Goal: Information Seeking & Learning: Compare options

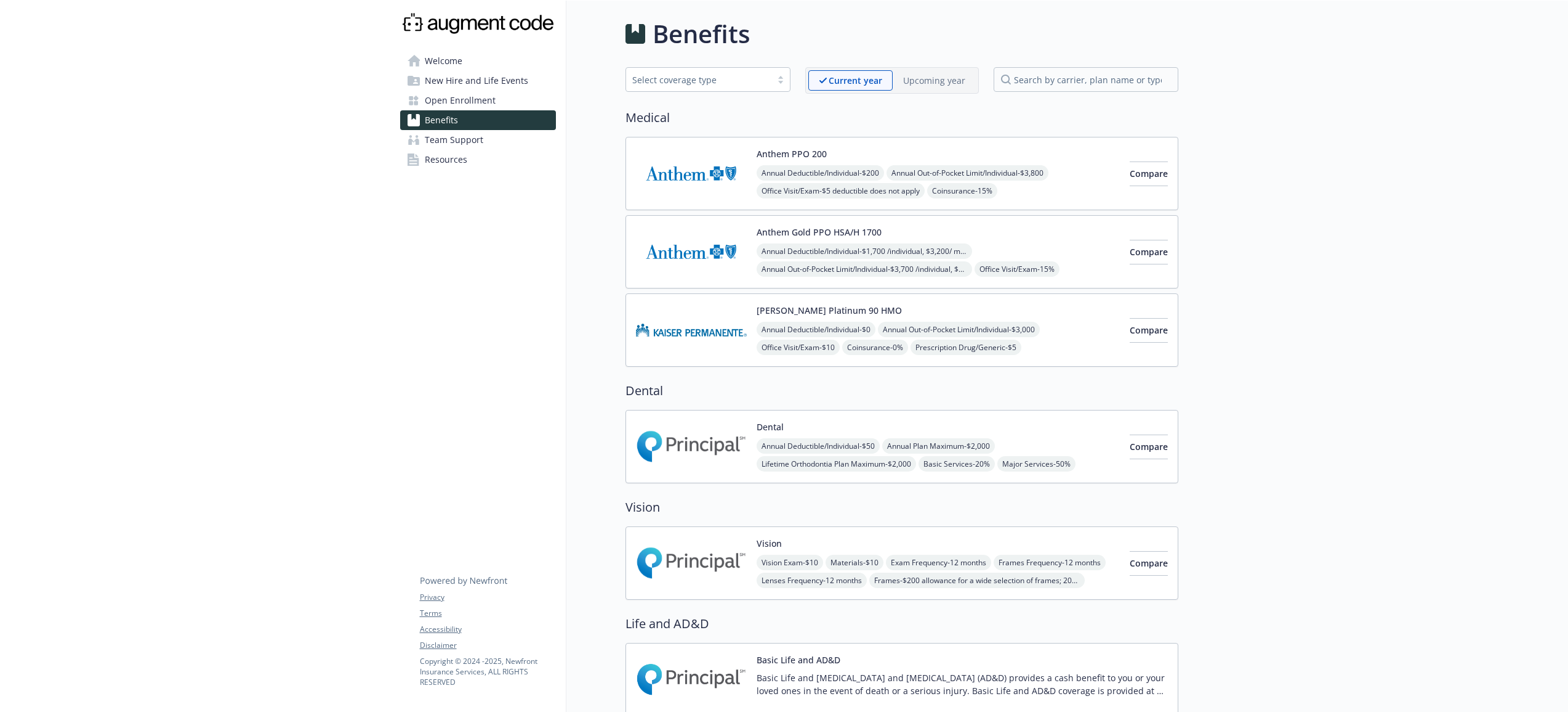
click at [452, 103] on span "Open Enrollment" at bounding box center [460, 100] width 71 height 19
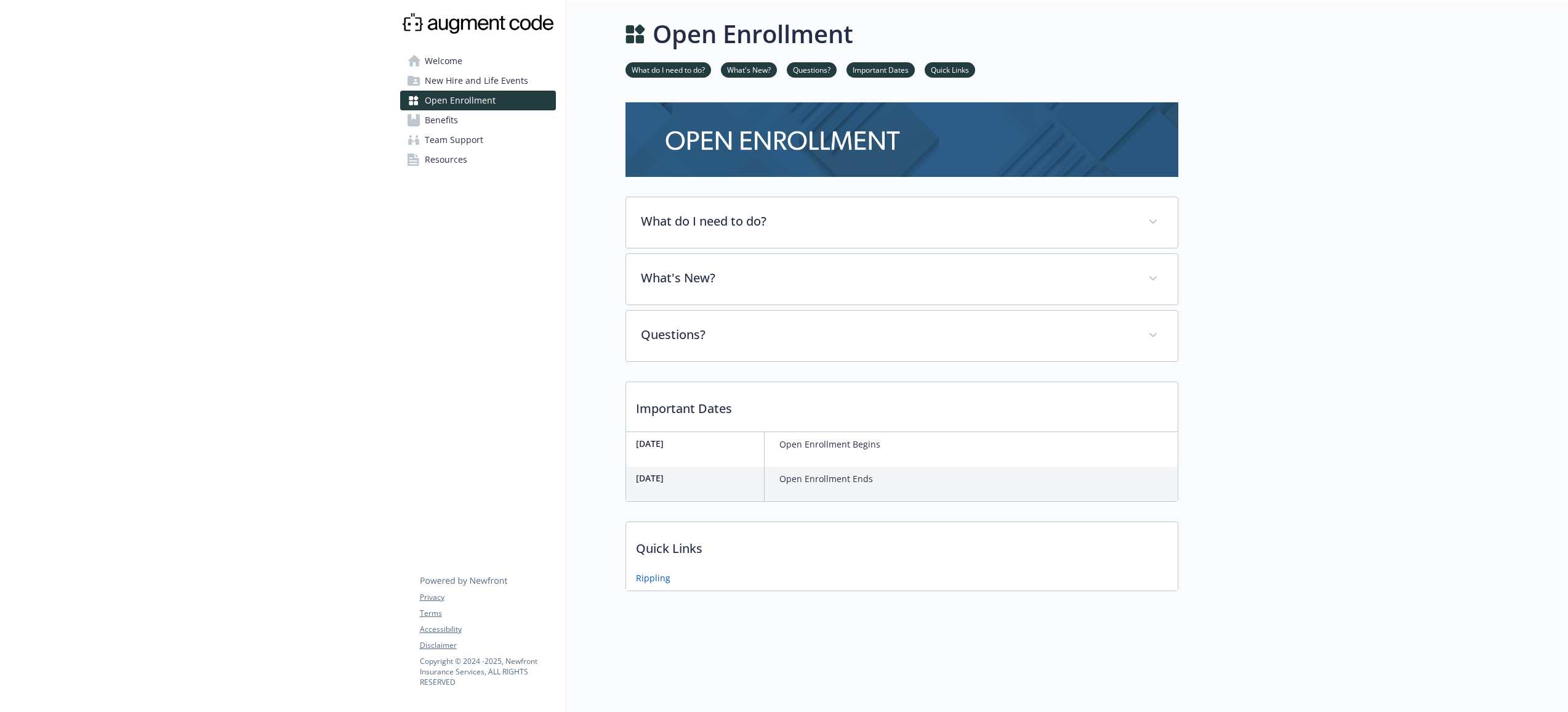
click at [486, 116] on link "Benefits" at bounding box center [478, 120] width 156 height 19
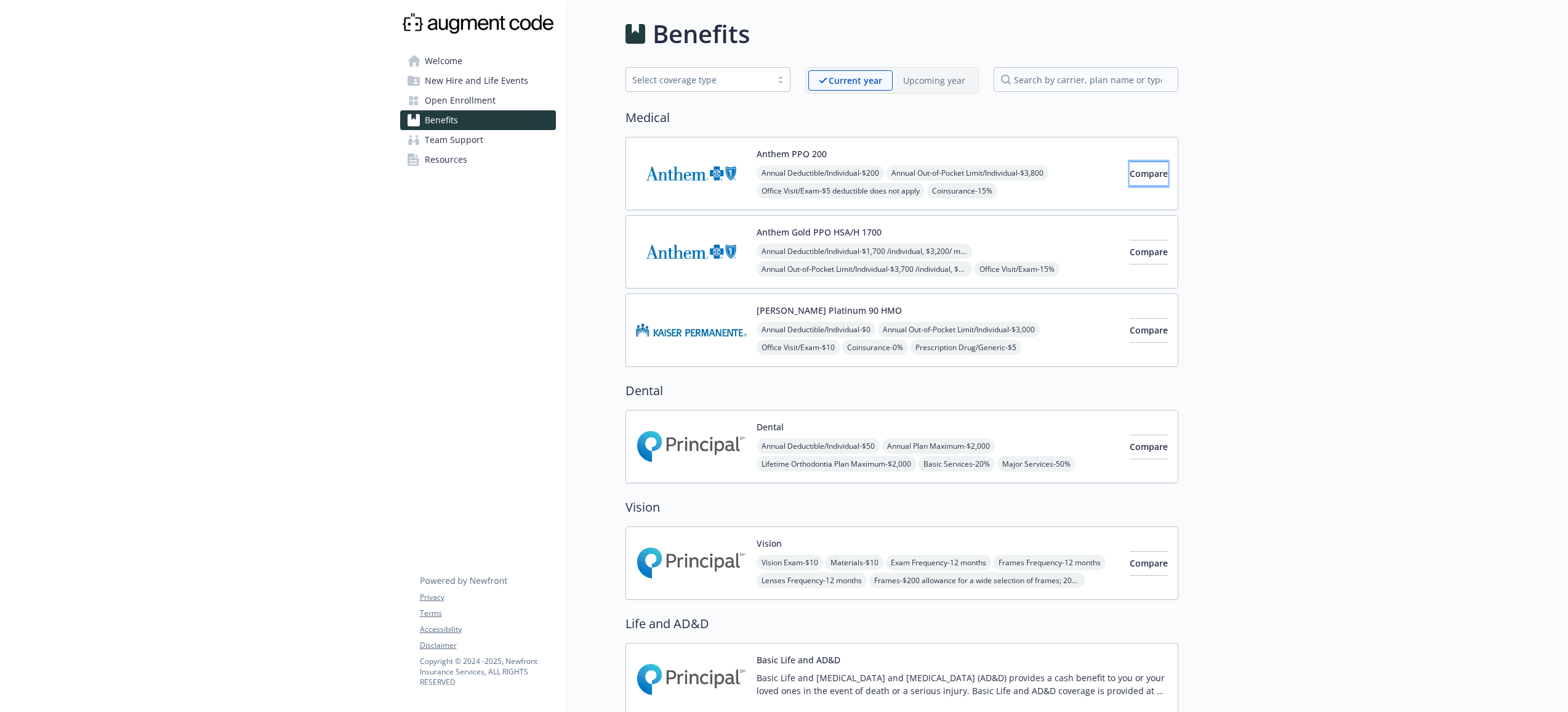
click at [1143, 164] on button "Compare" at bounding box center [1149, 173] width 38 height 25
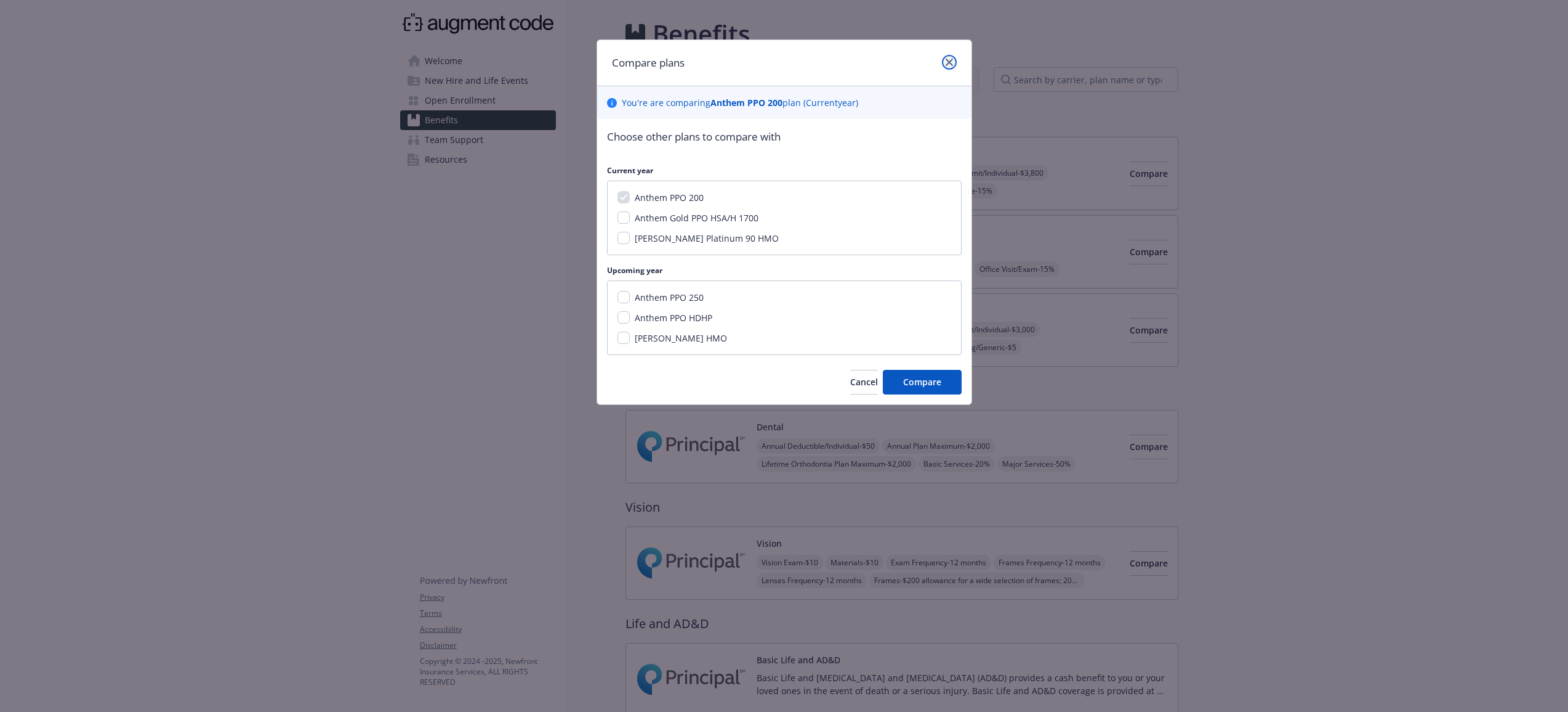
click at [955, 59] on link "close" at bounding box center [949, 62] width 14 height 14
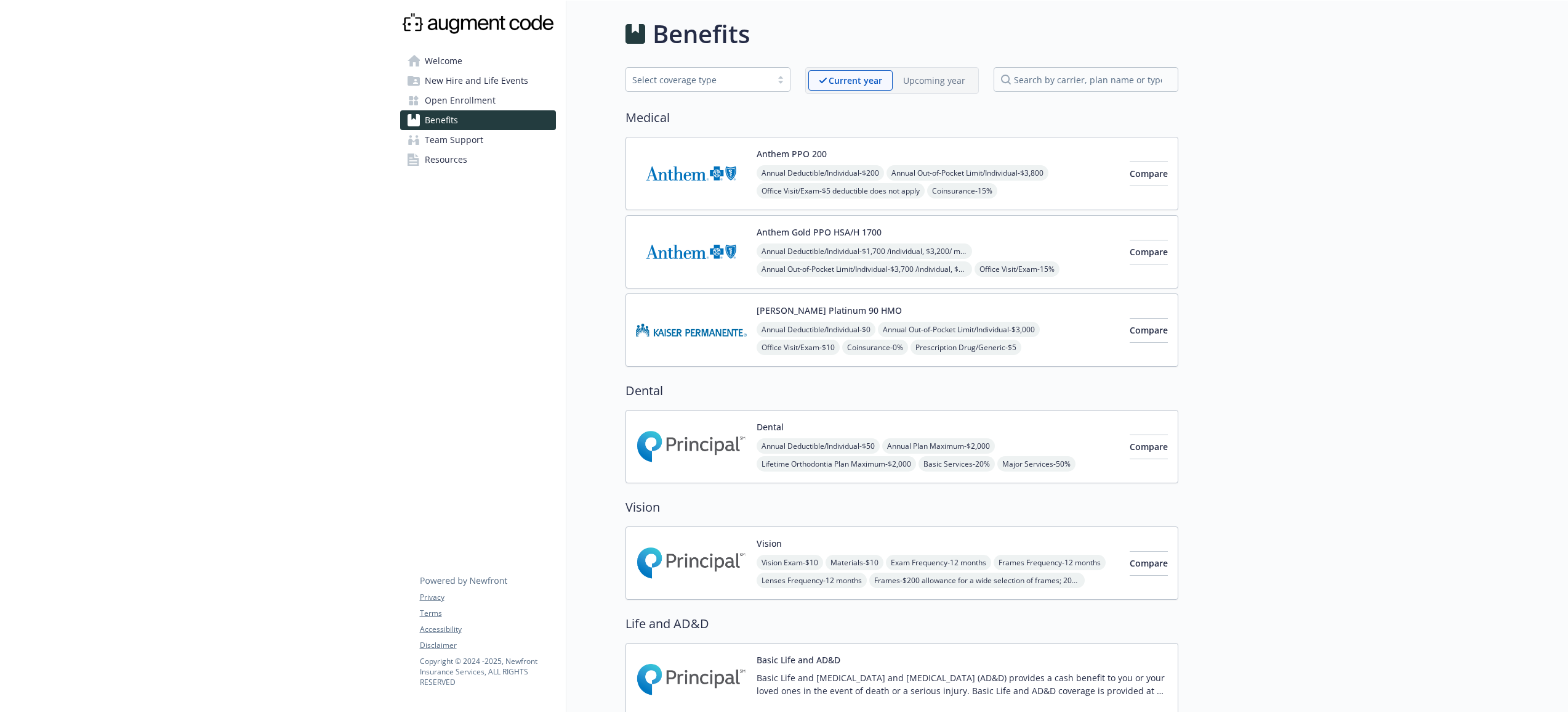
click at [947, 77] on p "Upcoming year" at bounding box center [934, 81] width 62 height 13
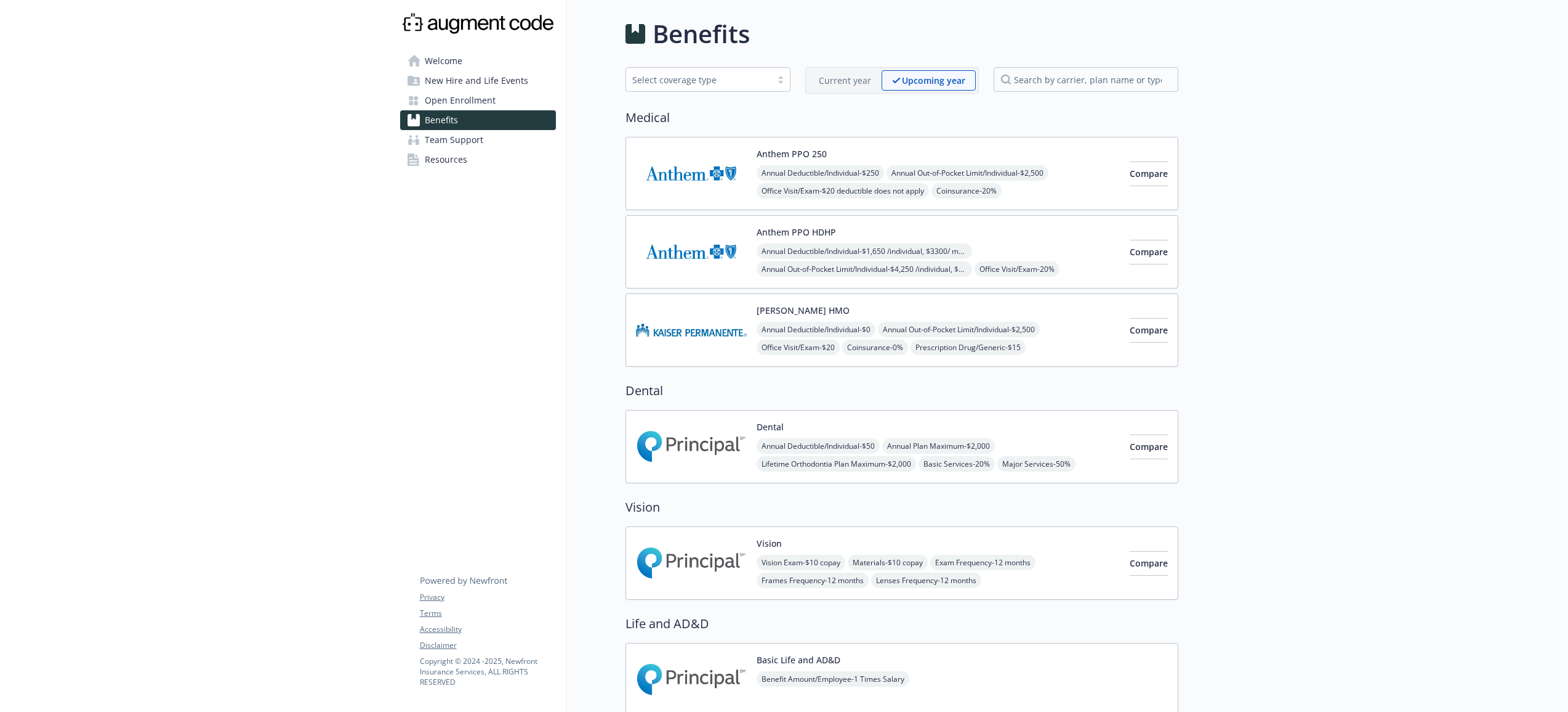
click at [869, 78] on p "Current year" at bounding box center [844, 81] width 52 height 13
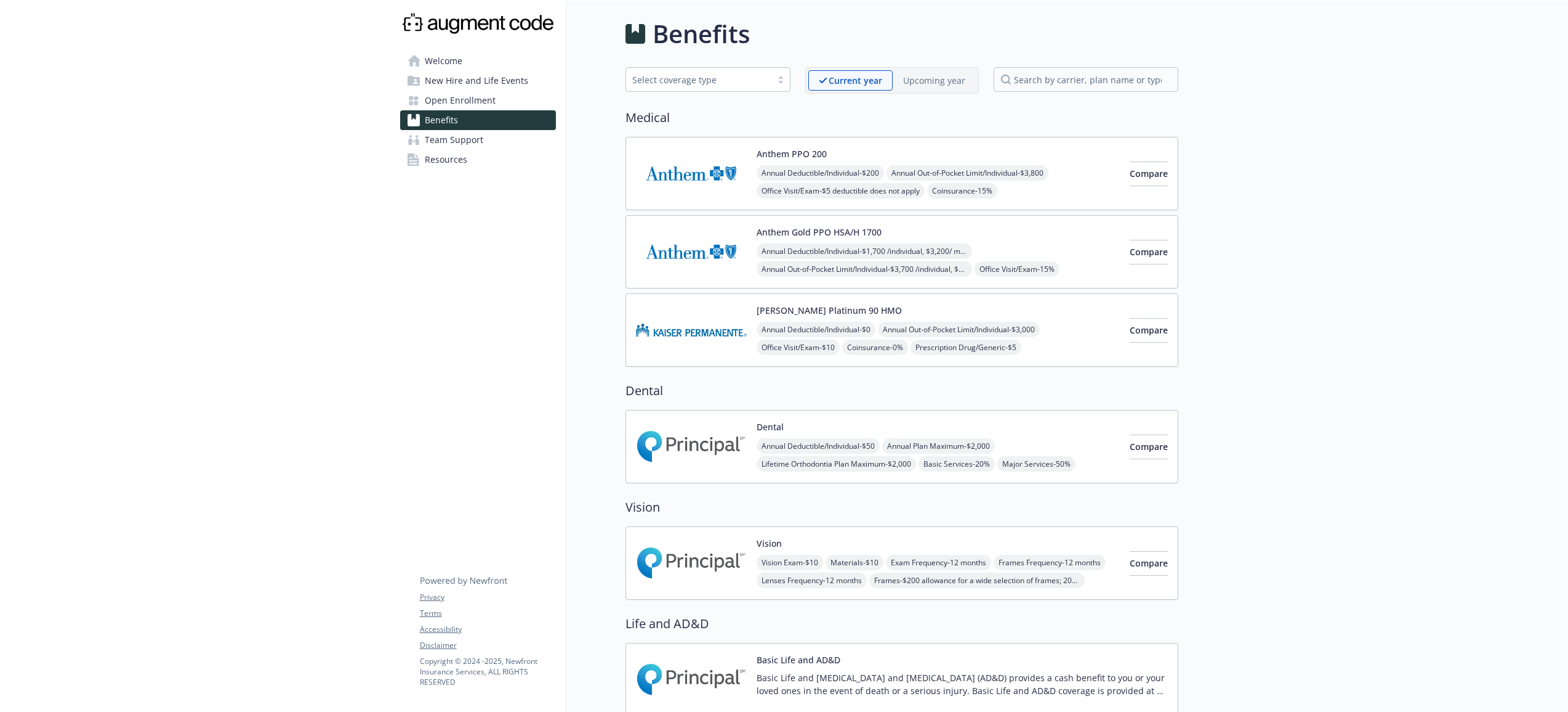
click at [918, 82] on p "Upcoming year" at bounding box center [934, 81] width 62 height 13
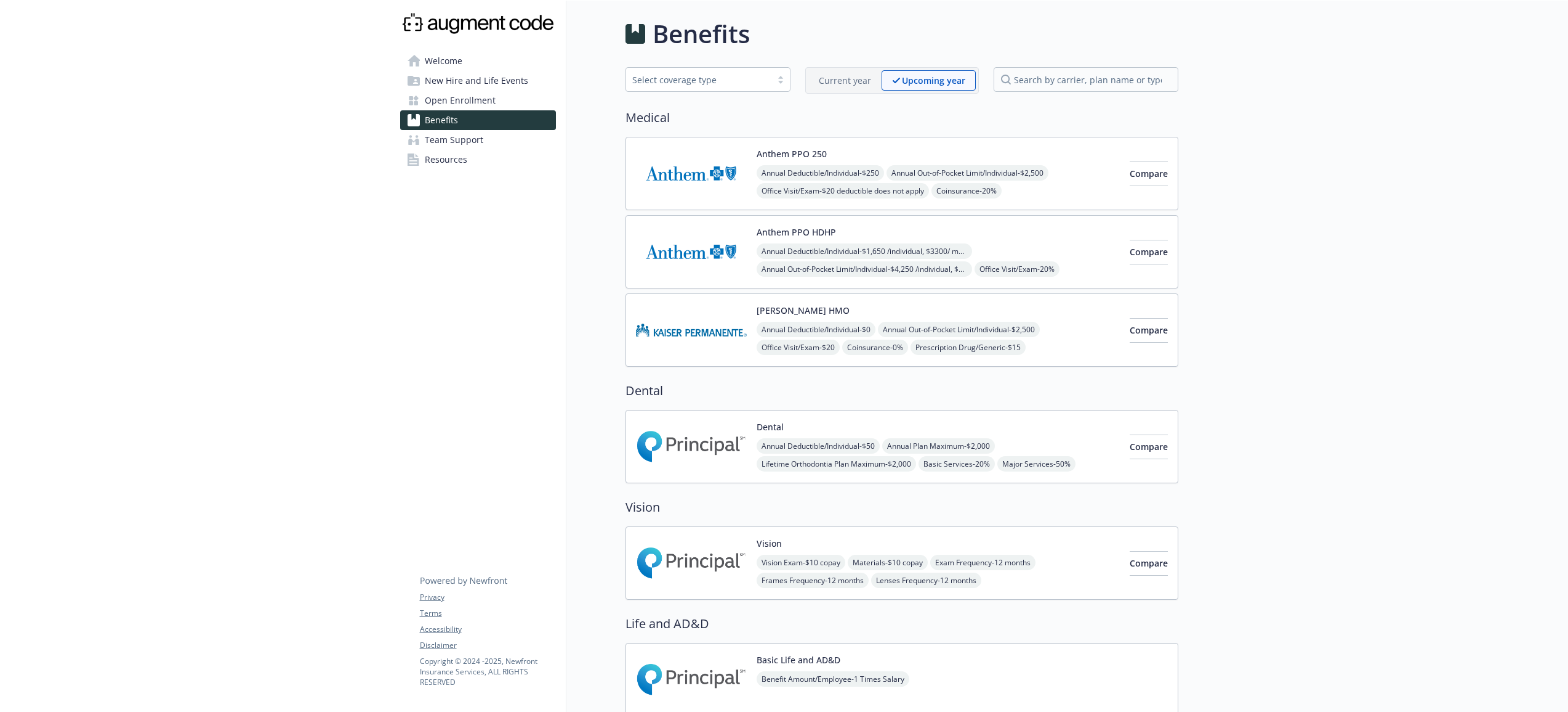
click at [824, 79] on p "Current year" at bounding box center [844, 81] width 52 height 13
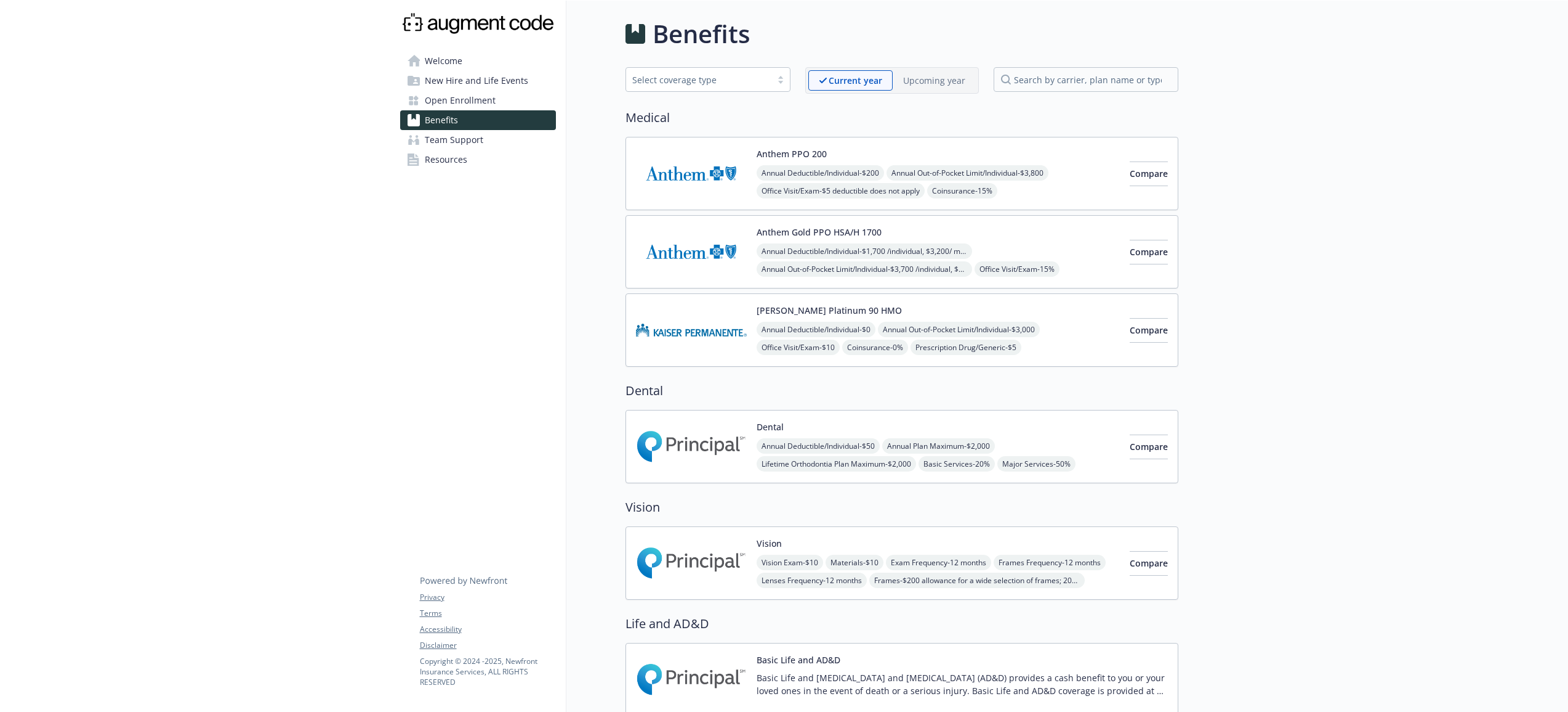
click at [926, 88] on div "Upcoming year" at bounding box center [934, 80] width 83 height 20
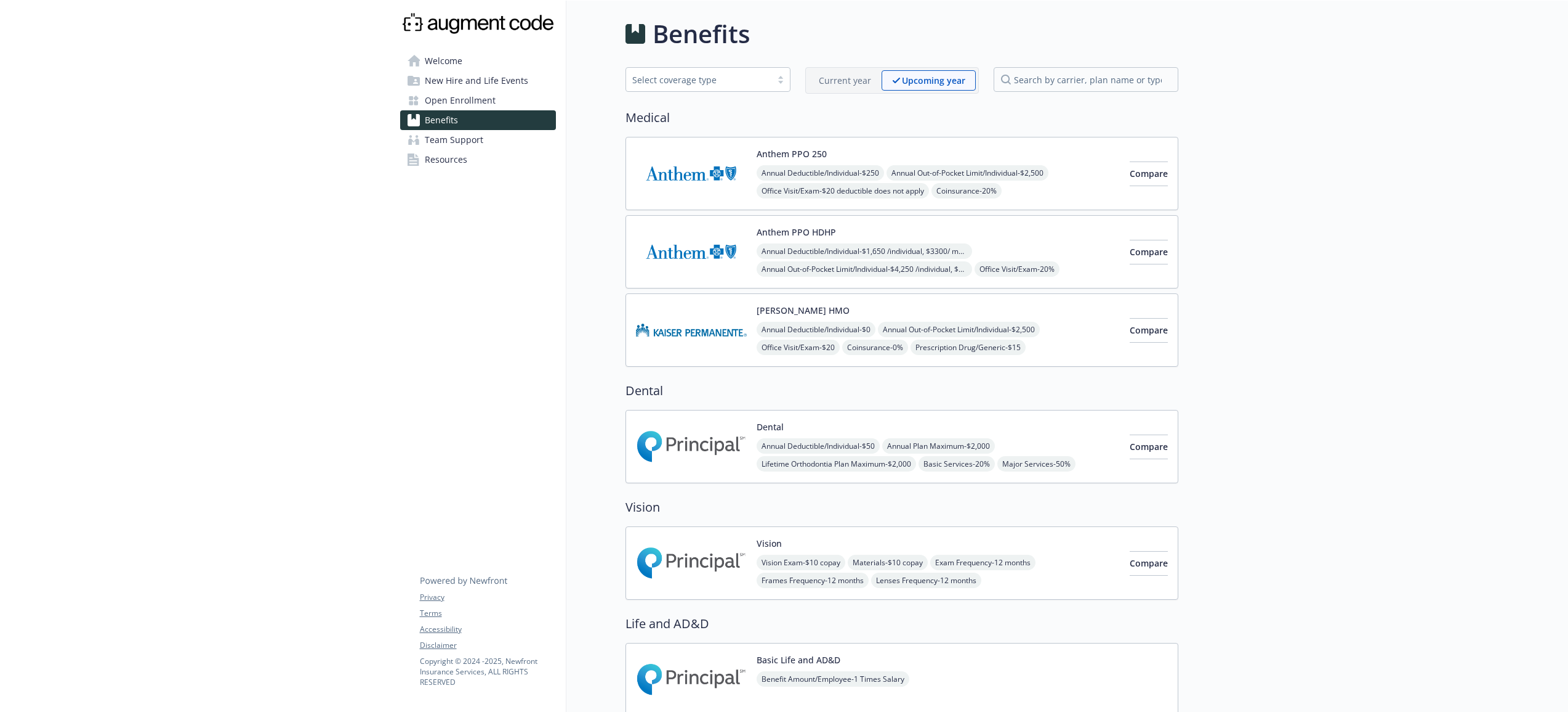
click at [838, 86] on p "Current year" at bounding box center [844, 81] width 52 height 13
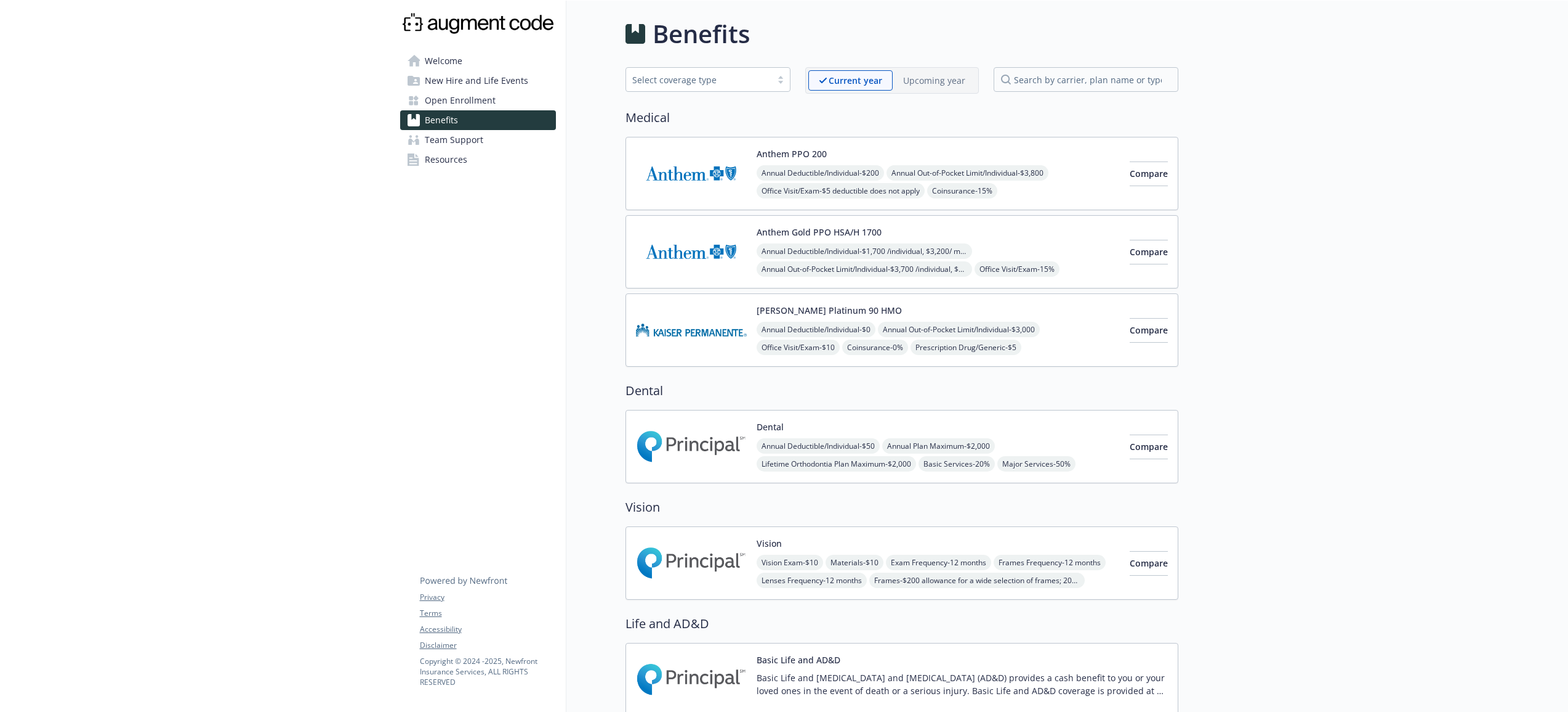
click at [929, 86] on p "Upcoming year" at bounding box center [934, 81] width 62 height 13
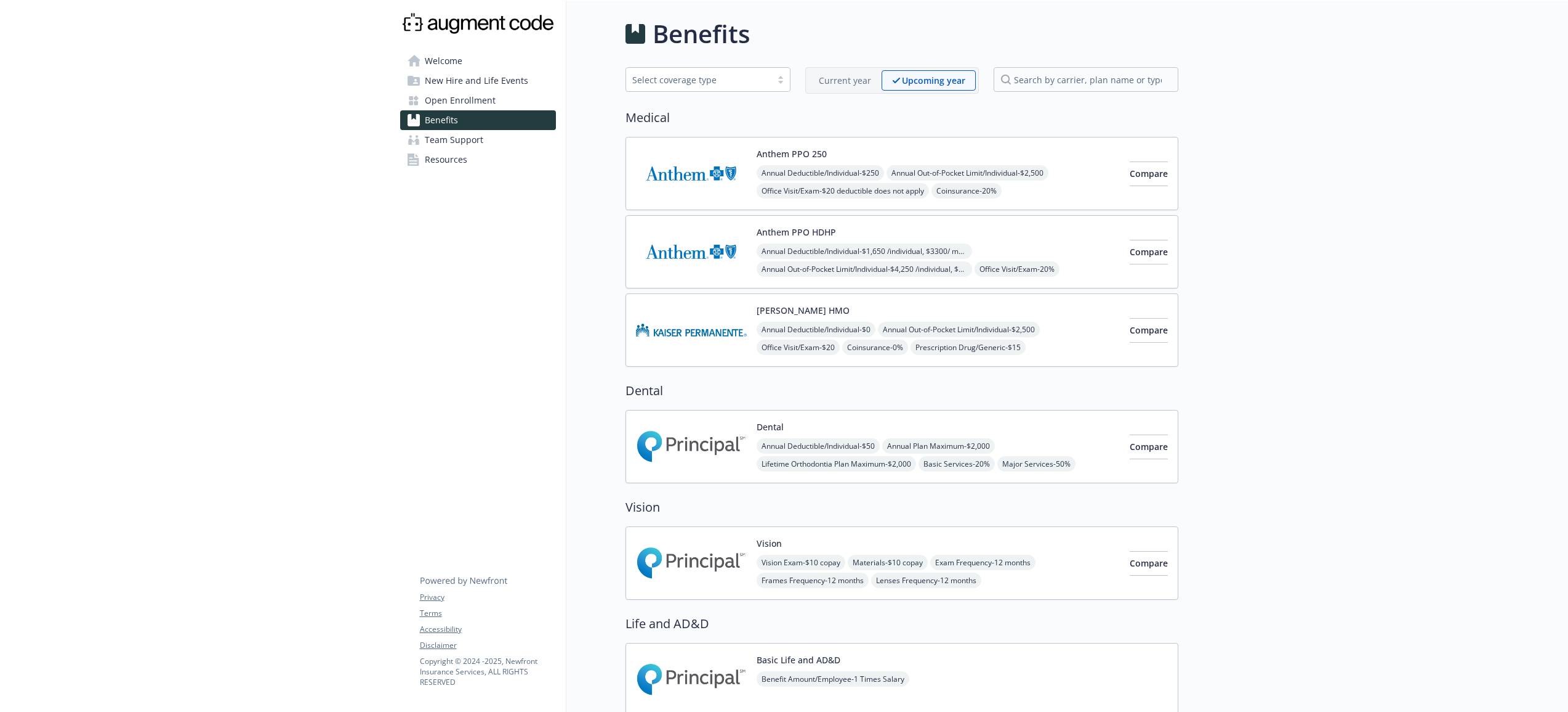
click at [866, 82] on p "Current year" at bounding box center [844, 81] width 52 height 13
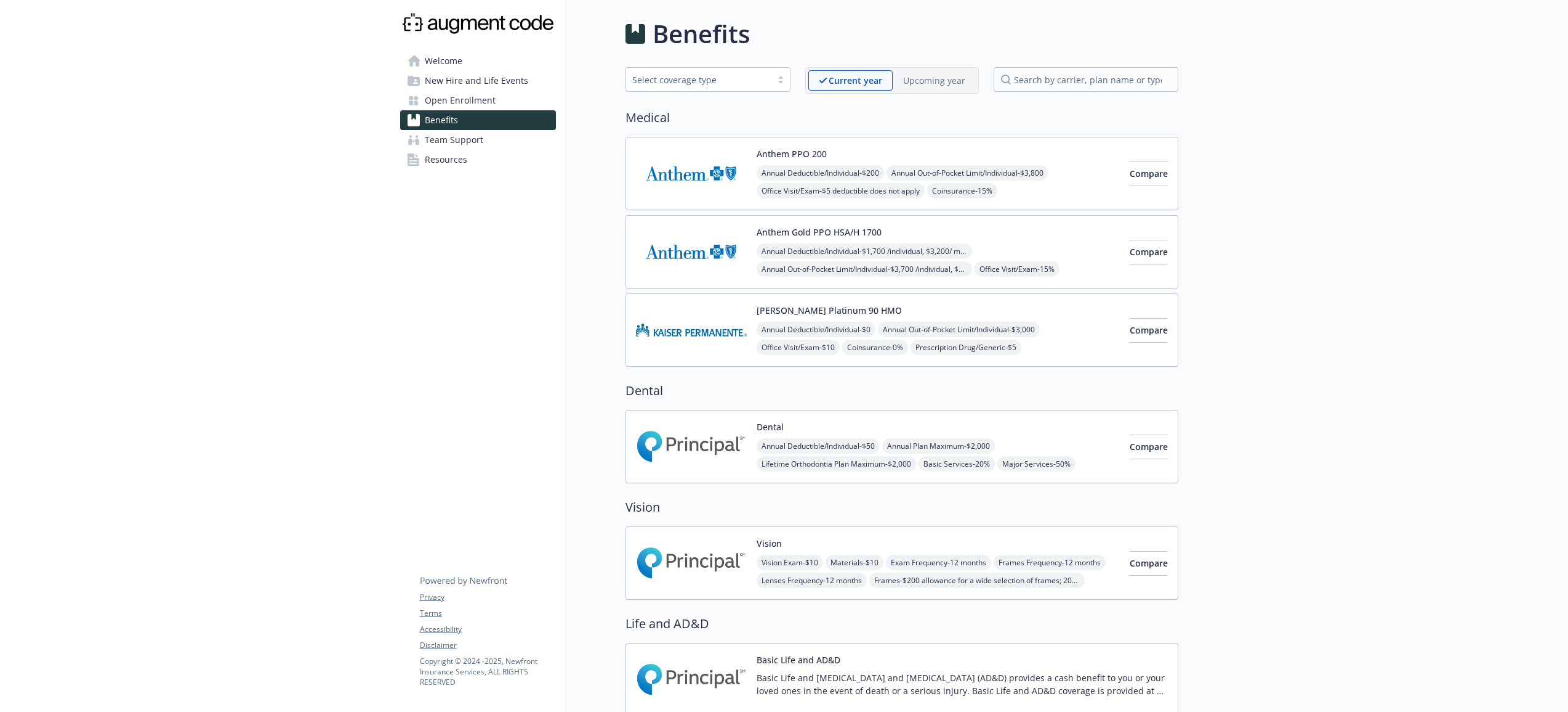
click at [940, 85] on p "Upcoming year" at bounding box center [934, 81] width 62 height 13
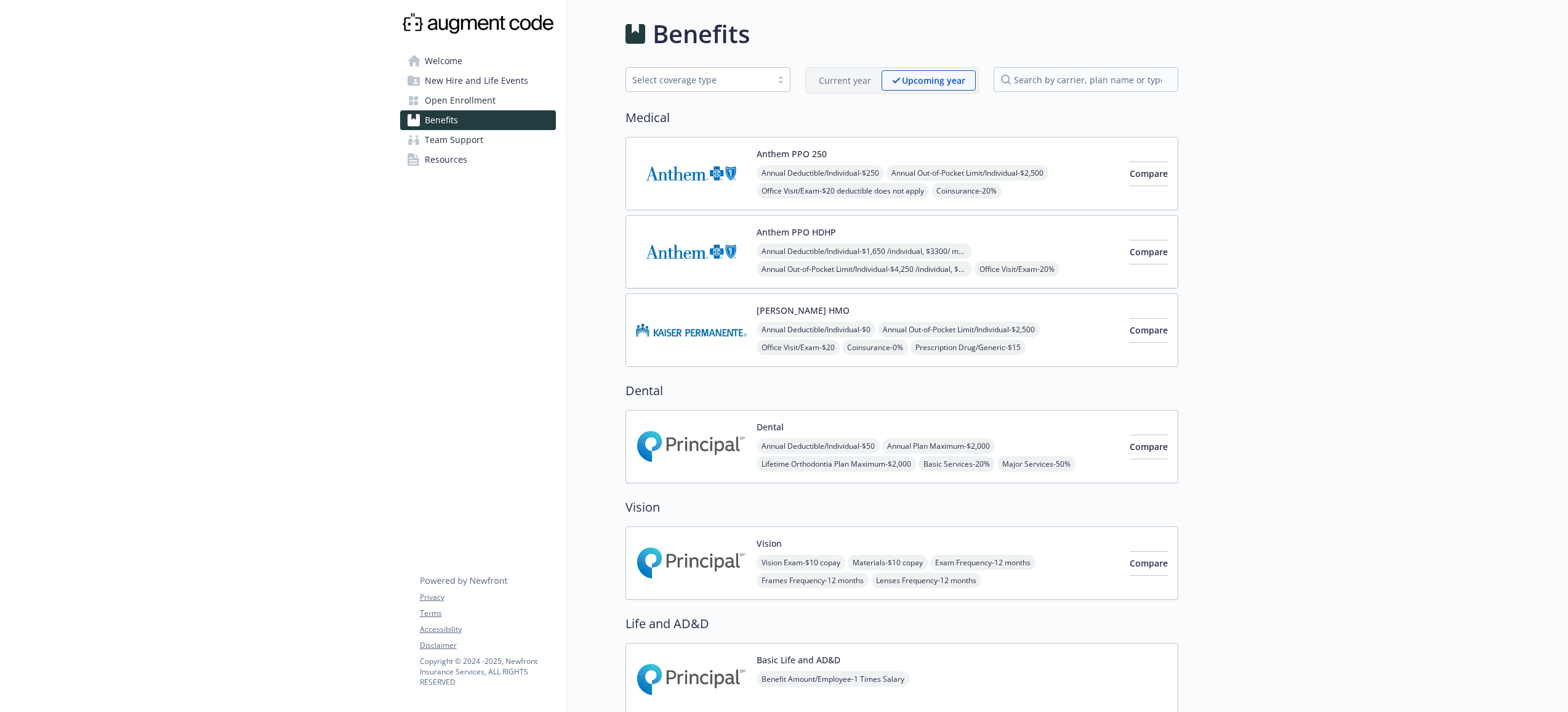
click at [836, 85] on p "Current year" at bounding box center [844, 81] width 52 height 13
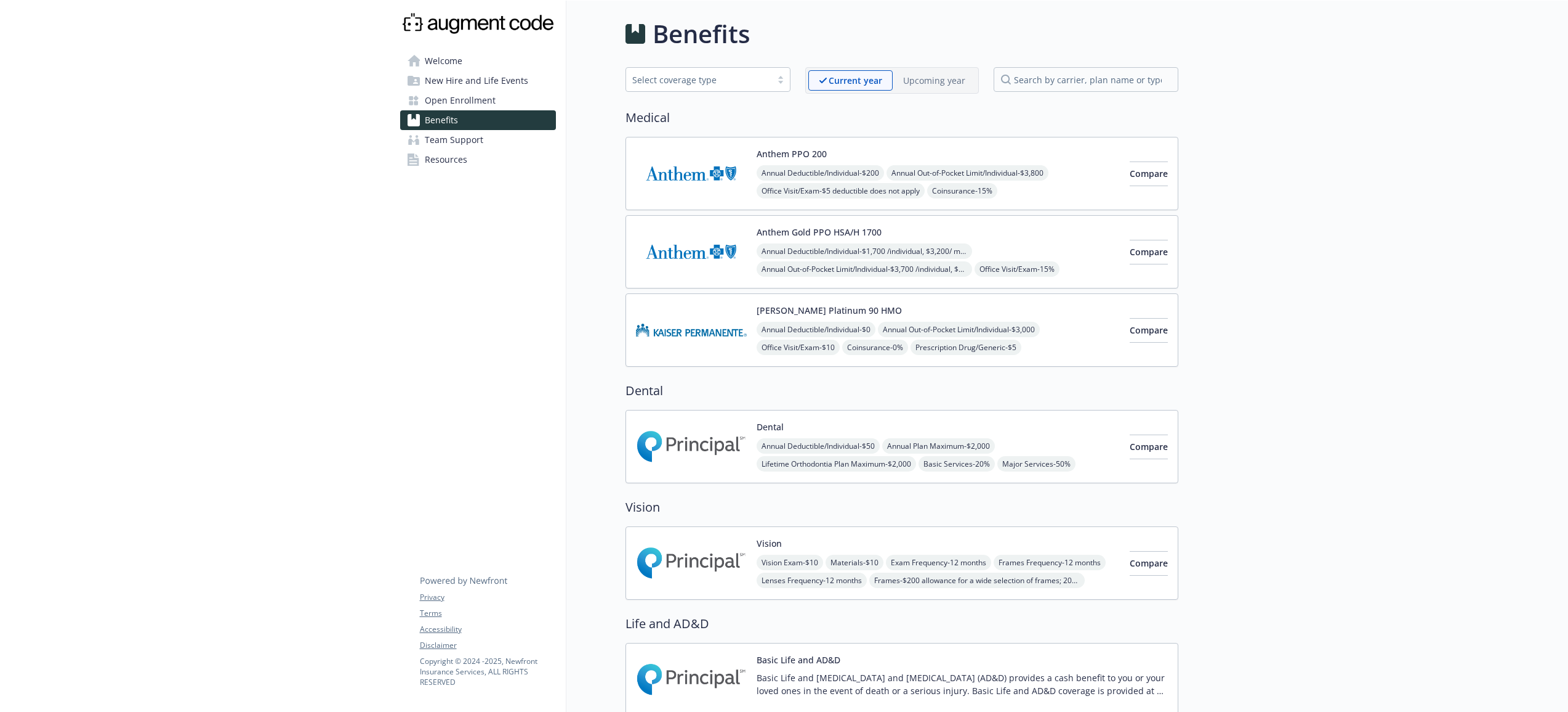
click at [926, 87] on div "Upcoming year" at bounding box center [934, 80] width 83 height 20
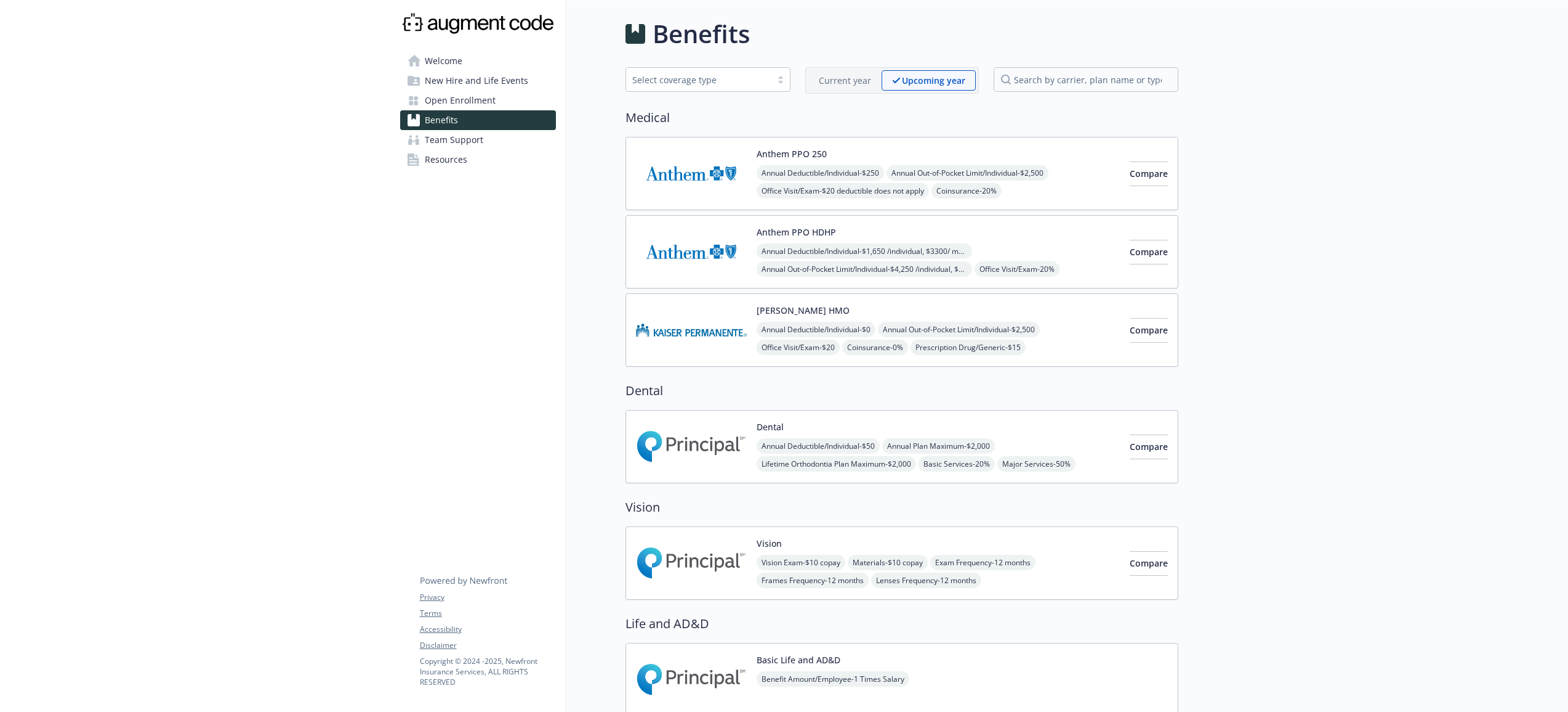
click at [845, 81] on p "Current year" at bounding box center [844, 81] width 52 height 13
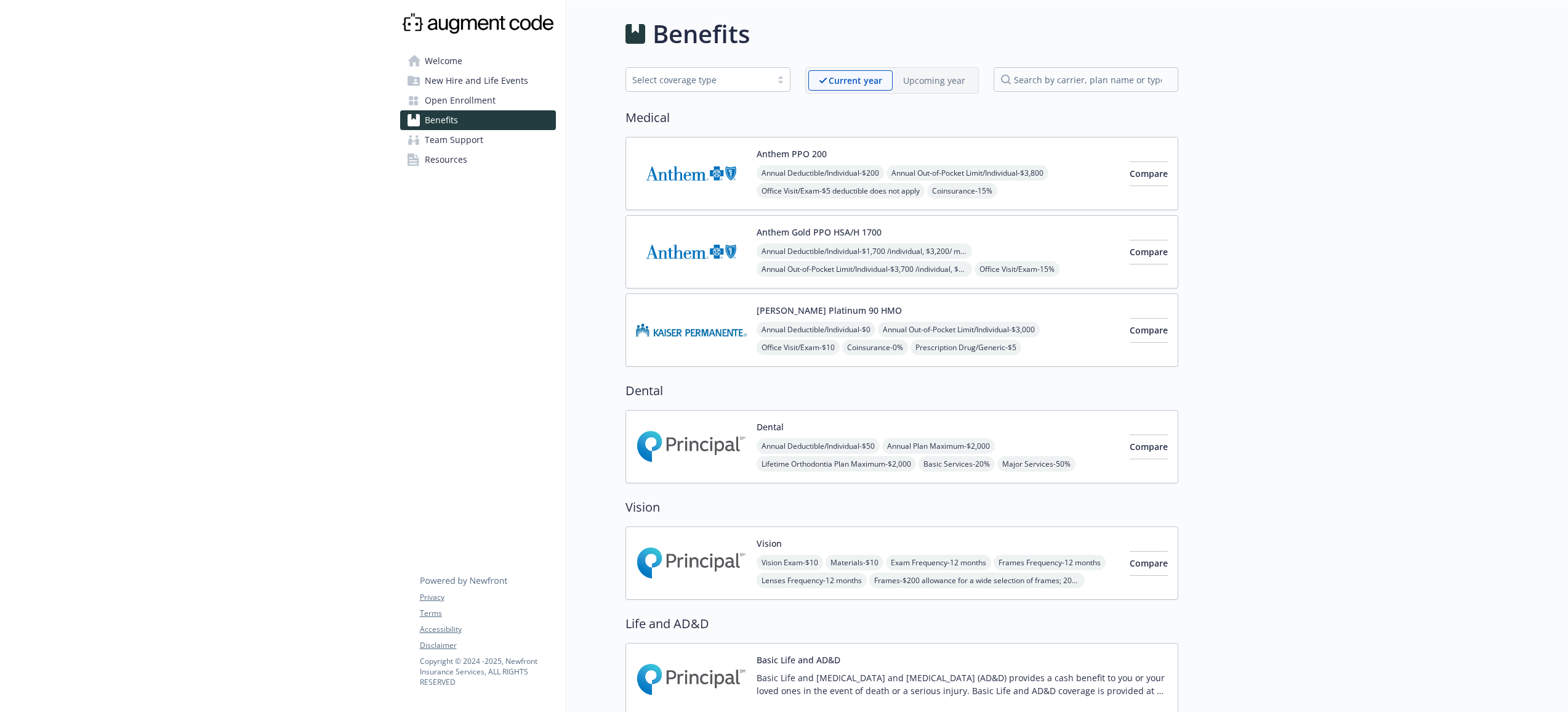
click at [912, 81] on p "Upcoming year" at bounding box center [934, 81] width 62 height 13
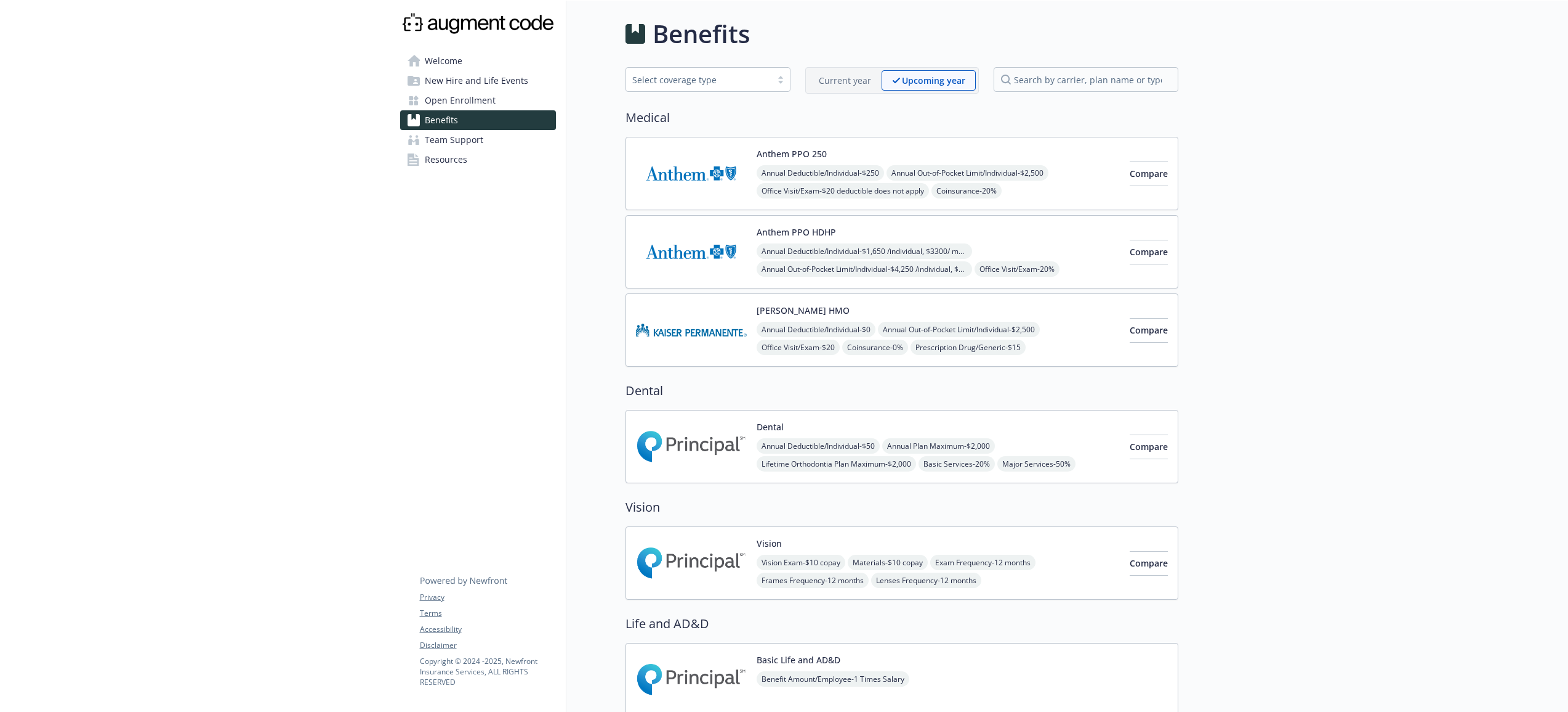
click at [840, 80] on p "Current year" at bounding box center [844, 81] width 52 height 13
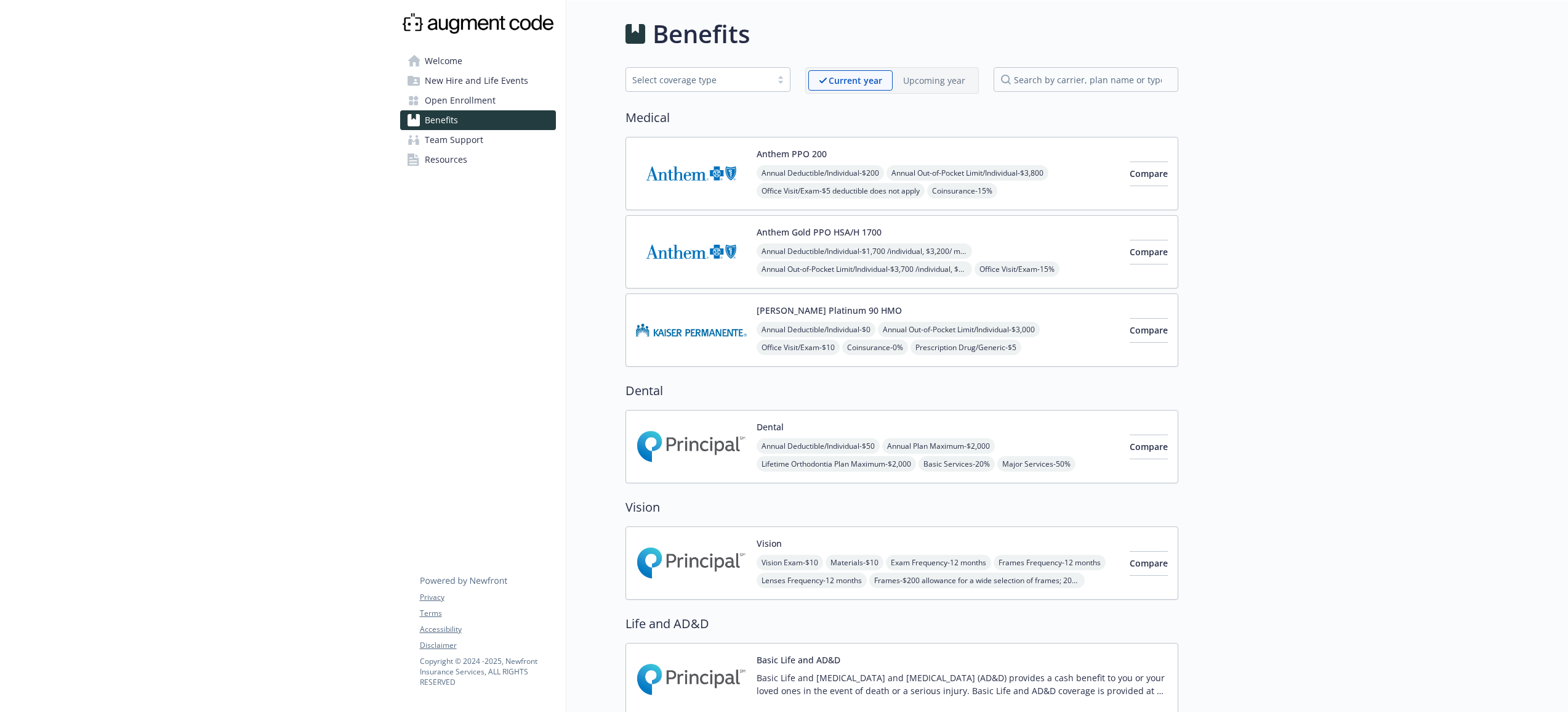
click at [941, 83] on p "Upcoming year" at bounding box center [934, 81] width 62 height 13
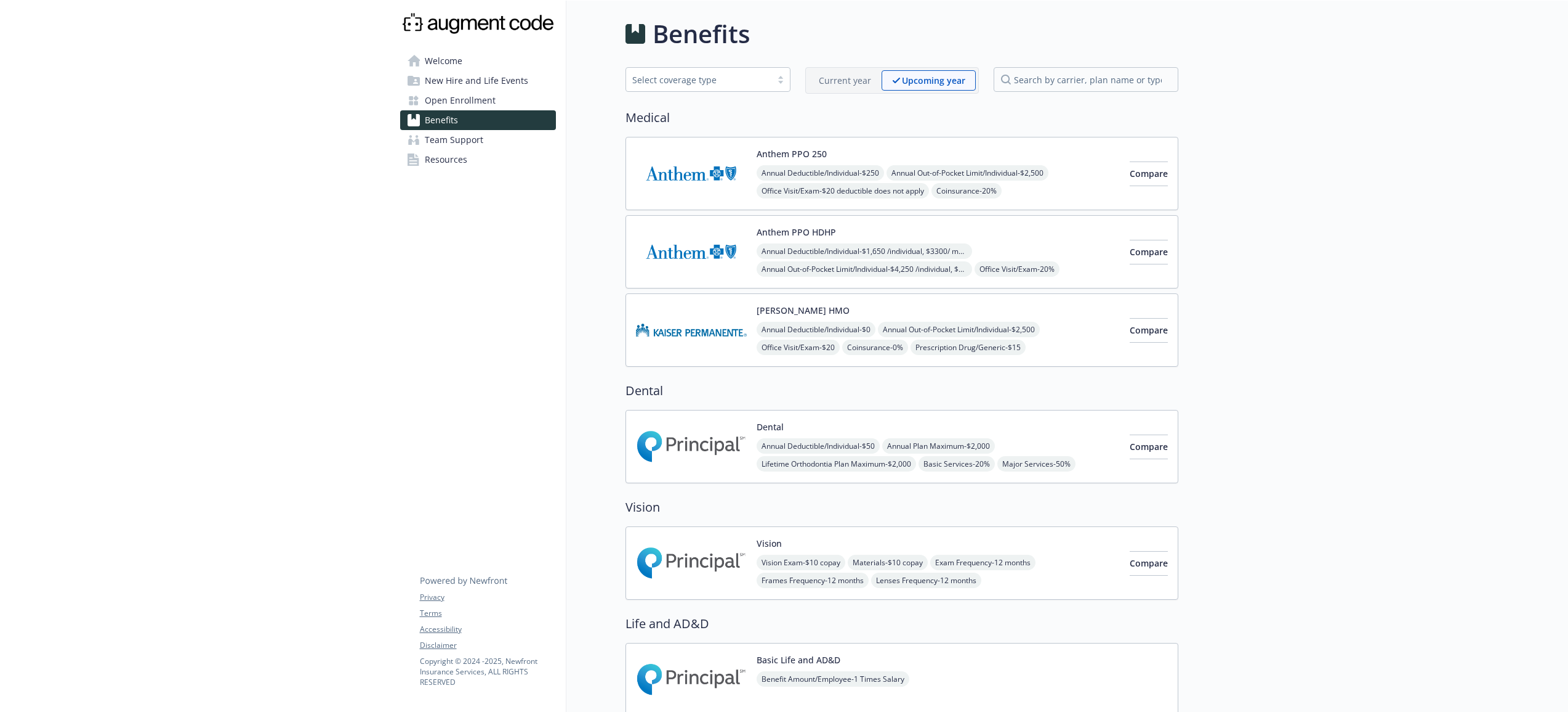
click at [837, 84] on p "Current year" at bounding box center [844, 81] width 52 height 13
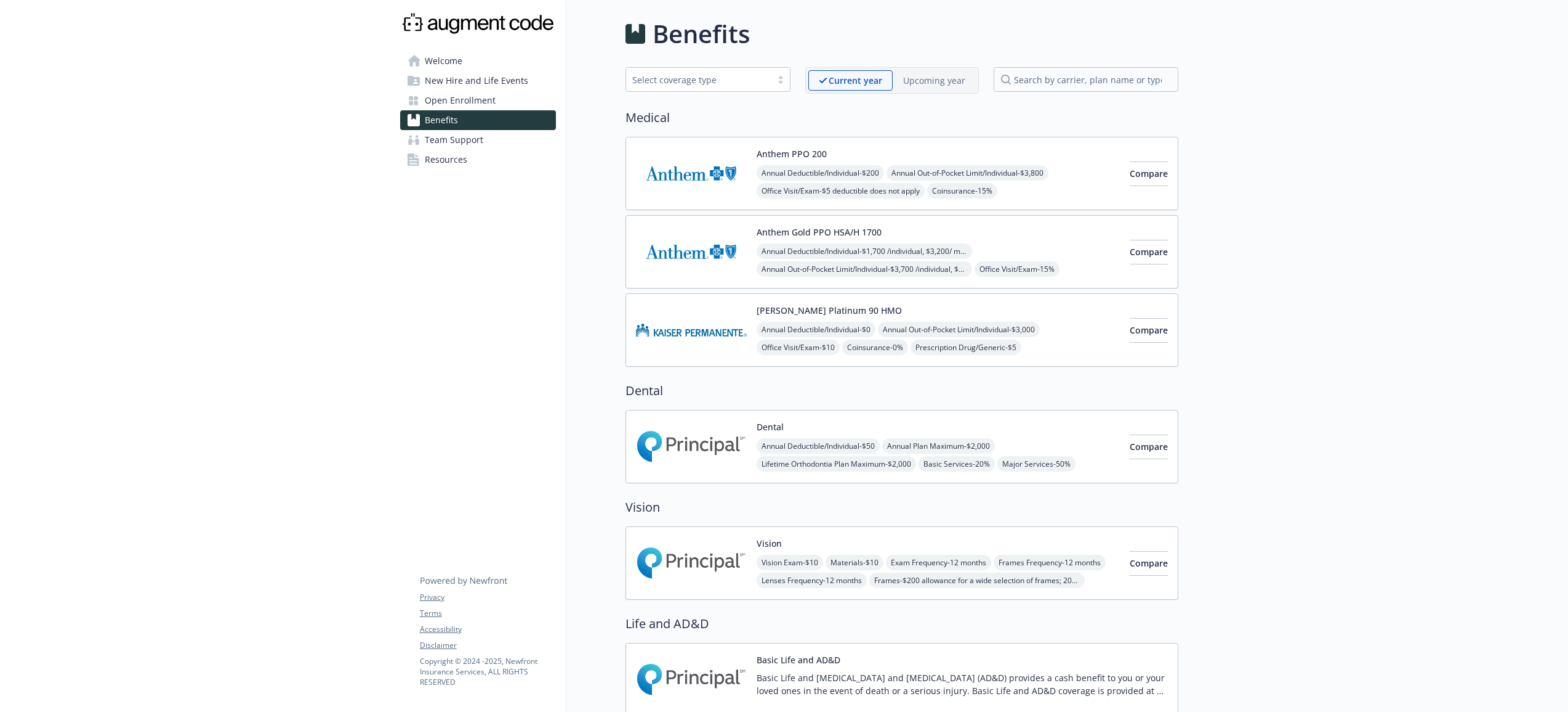
click at [947, 79] on p "Upcoming year" at bounding box center [934, 81] width 62 height 13
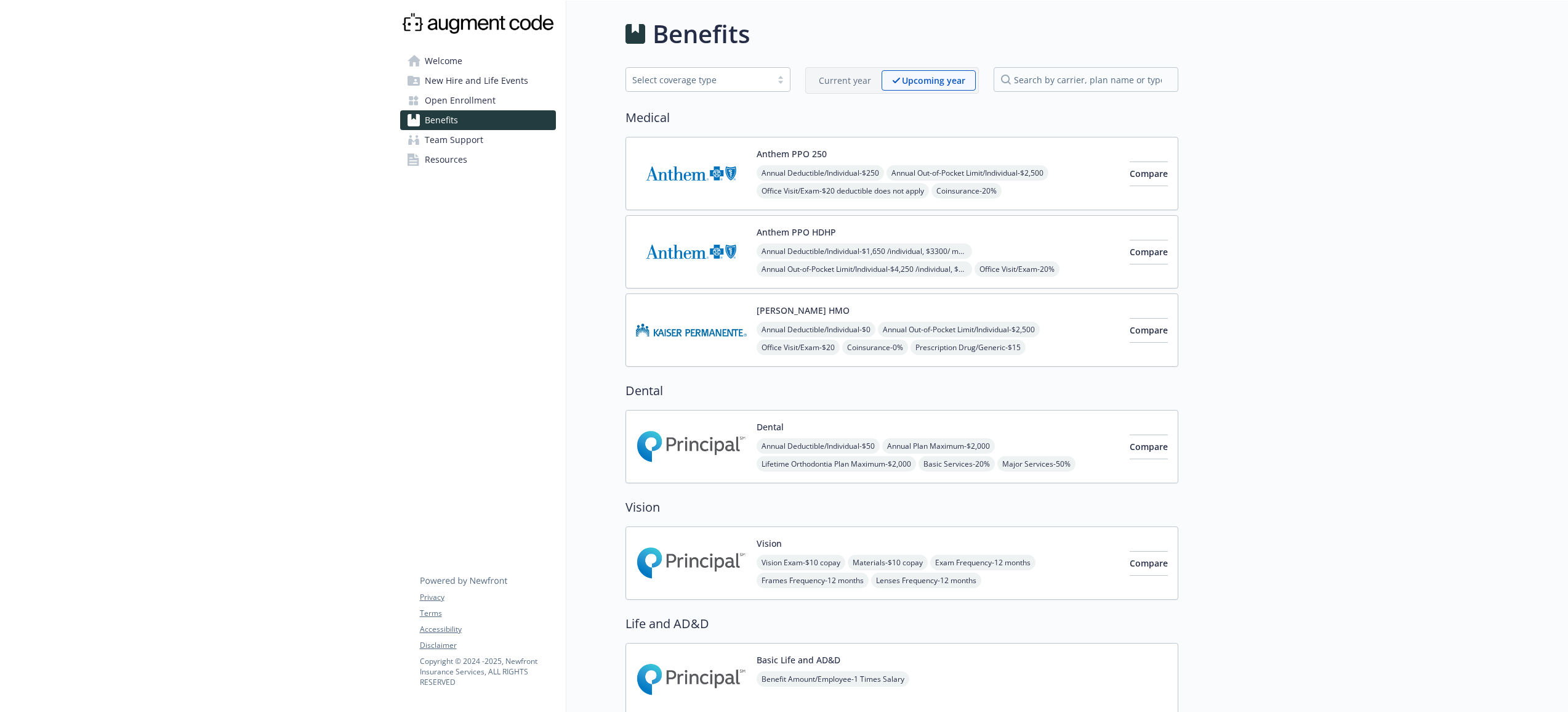
click at [848, 81] on p "Current year" at bounding box center [844, 81] width 52 height 13
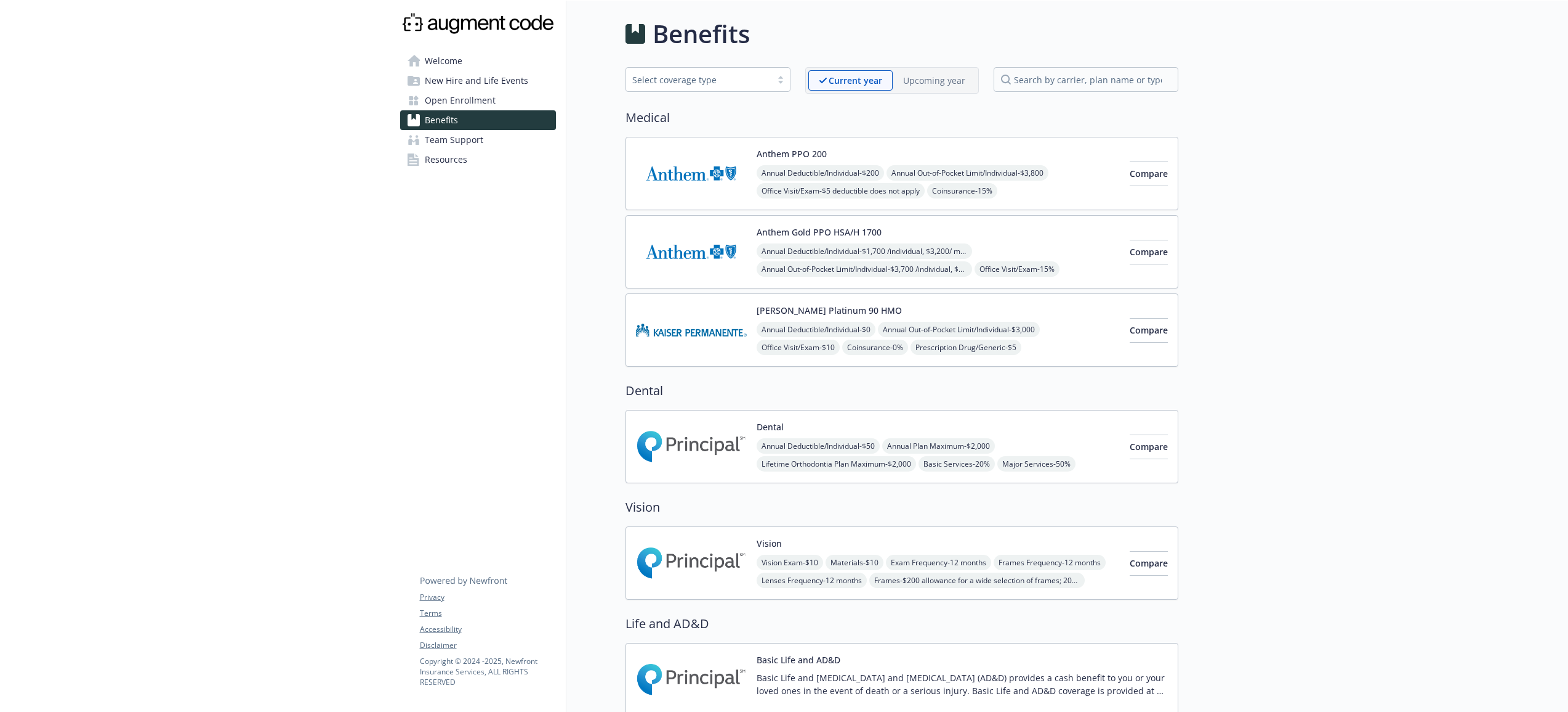
click at [922, 81] on p "Upcoming year" at bounding box center [934, 81] width 62 height 13
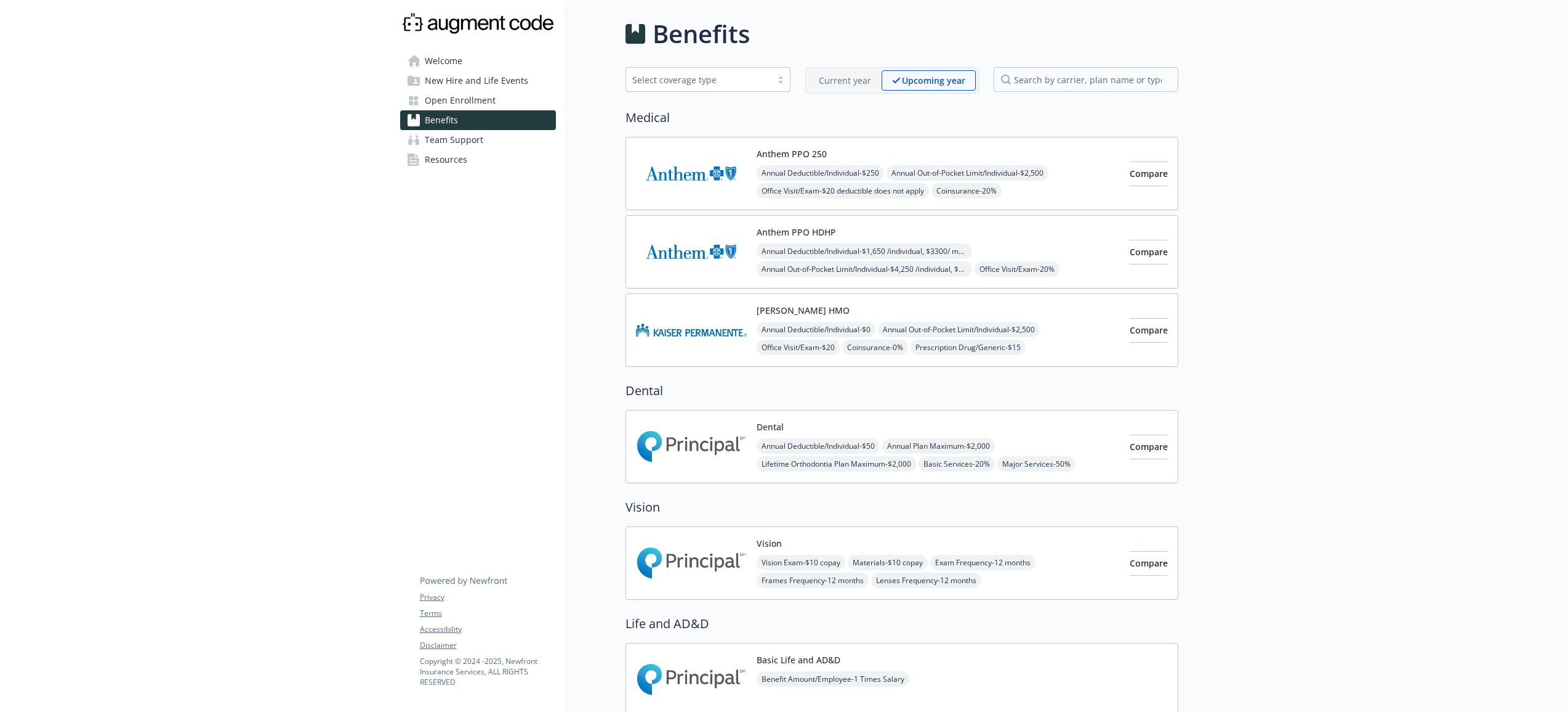
click at [851, 84] on p "Current year" at bounding box center [844, 81] width 52 height 13
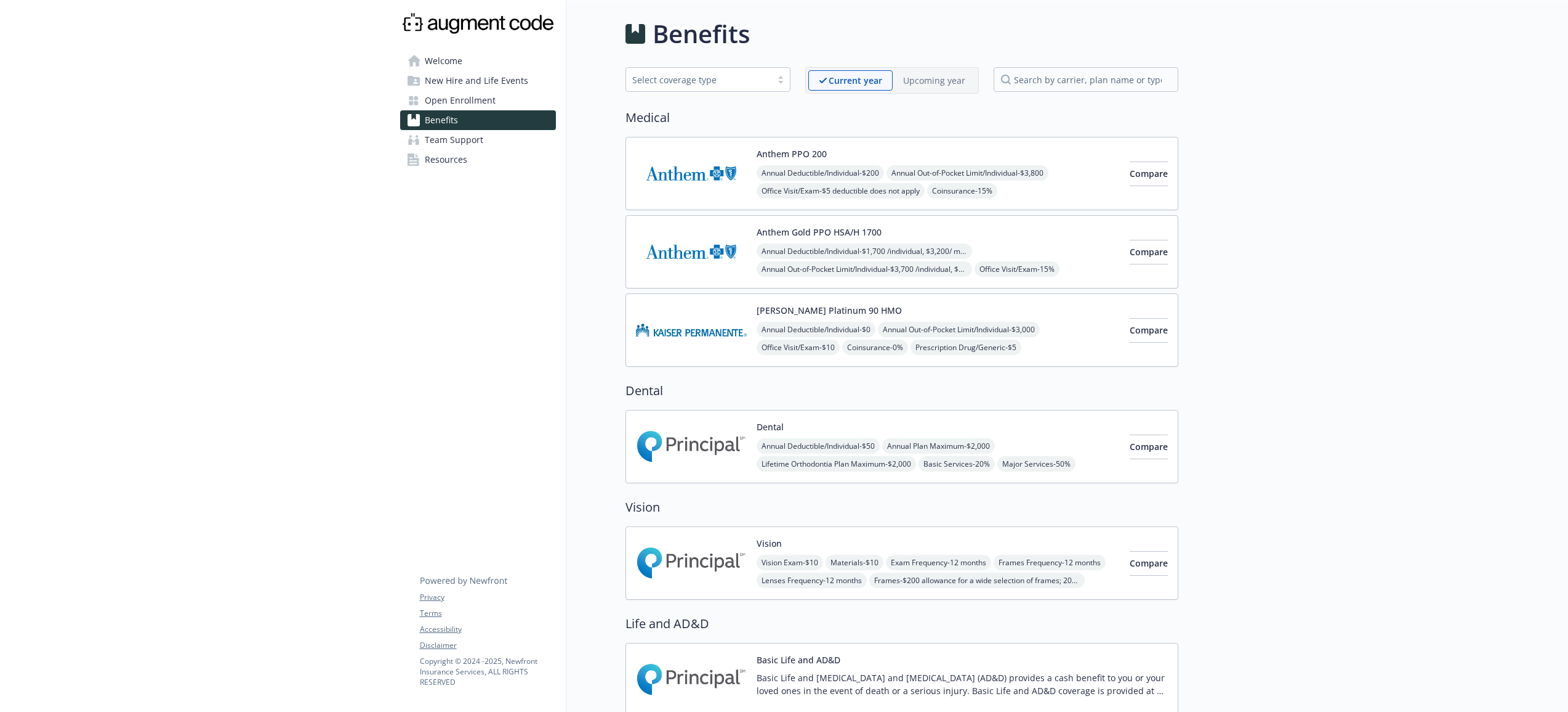
click at [924, 75] on p "Upcoming year" at bounding box center [934, 81] width 62 height 13
